Goal: Transaction & Acquisition: Purchase product/service

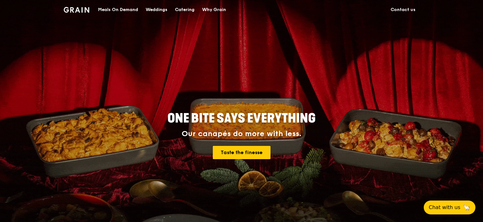
click at [181, 9] on div "Catering" at bounding box center [185, 9] width 20 height 19
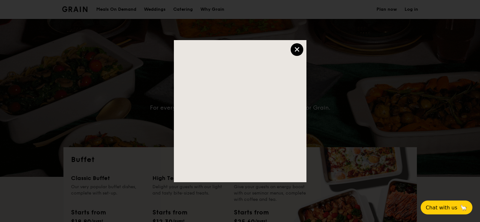
select select
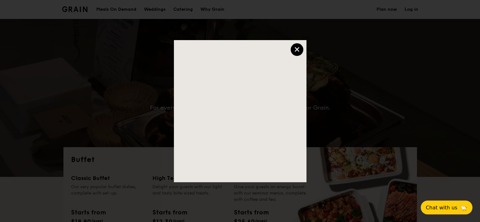
click at [297, 51] on div "×" at bounding box center [297, 49] width 13 height 13
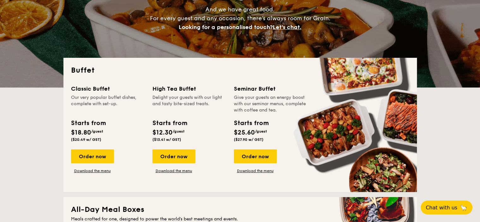
scroll to position [95, 0]
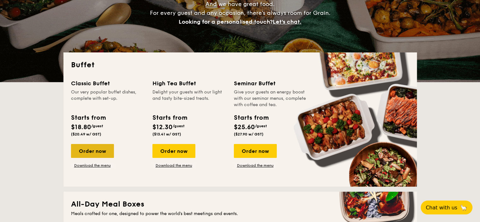
click at [101, 152] on div "Order now" at bounding box center [92, 151] width 43 height 14
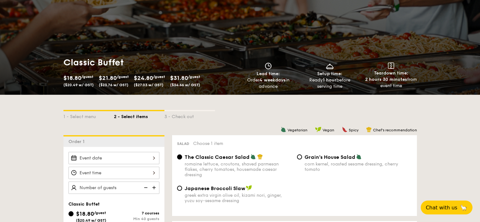
scroll to position [126, 0]
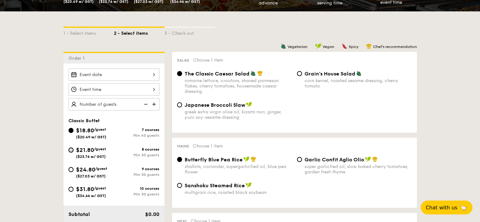
click at [72, 148] on input "$21.80 /guest ($23.76 w/ GST) 8 courses Min 30 guests" at bounding box center [70, 149] width 5 height 5
radio input "true"
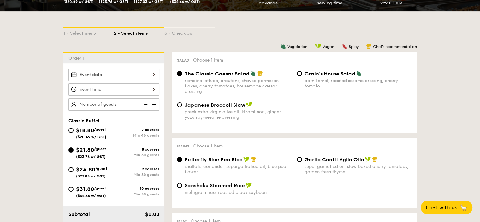
radio input "true"
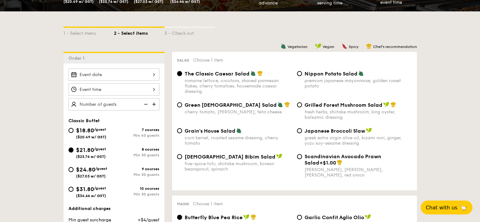
click at [73, 171] on div "$24.80 /guest ($27.03 w/ GST)" at bounding box center [90, 171] width 45 height 13
click at [73, 171] on input "$24.80 /guest ($27.03 w/ GST) 9 courses Min 30 guests" at bounding box center [70, 169] width 5 height 5
radio input "true"
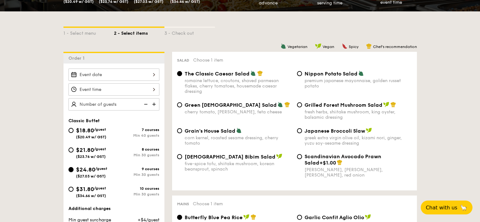
radio input "true"
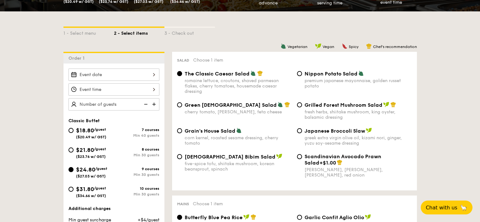
click at [74, 149] on div "$21.80 /guest ($23.76 w/ GST)" at bounding box center [90, 151] width 45 height 13
click at [74, 149] on input "$21.80 /guest ($23.76 w/ GST) 8 courses Min 30 guests" at bounding box center [70, 149] width 5 height 5
radio input "true"
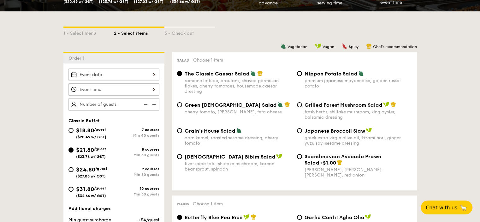
radio input "true"
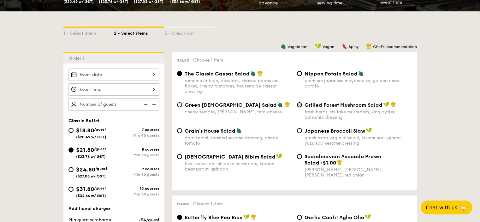
click at [300, 106] on input "Grilled Forest Mushroom Salad fresh herbs, shiitake mushroom, king oyster, bals…" at bounding box center [299, 104] width 5 height 5
radio input "true"
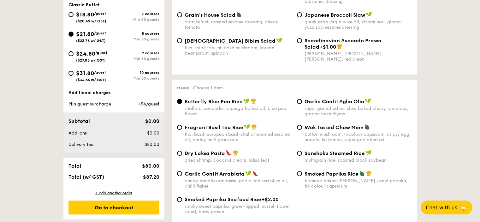
scroll to position [252, 0]
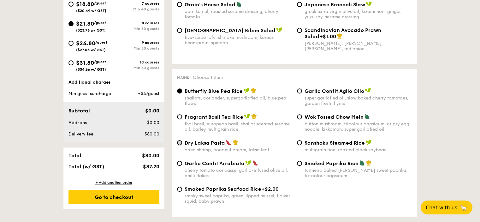
click at [178, 144] on input "Dry Laksa Pasta dried shrimp, coconut cream, laksa leaf" at bounding box center [179, 142] width 5 height 5
radio input "true"
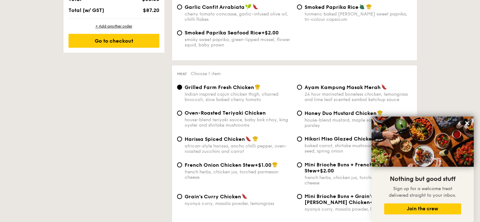
scroll to position [410, 0]
